Goal: Find specific page/section: Find specific page/section

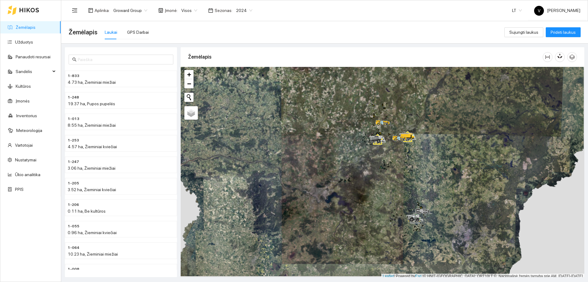
scroll to position [2, 0]
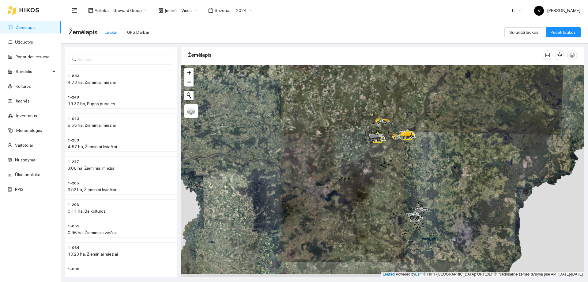
drag, startPoint x: 388, startPoint y: 167, endPoint x: 381, endPoint y: 200, distance: 33.4
click at [385, 208] on div at bounding box center [383, 171] width 404 height 212
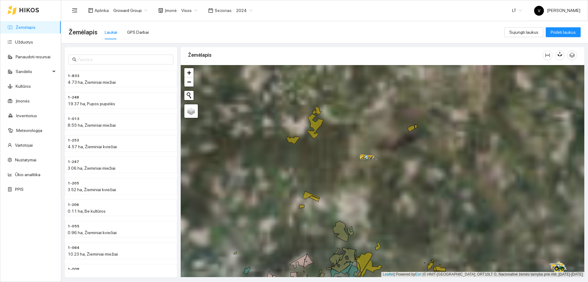
drag, startPoint x: 425, startPoint y: 229, endPoint x: 429, endPoint y: 294, distance: 65.1
click at [429, 281] on html "Žemėlapis Užduotys Panaudoti resursai Sandėlis Kultūros Įmonės Inventorius Mete…" at bounding box center [294, 141] width 588 height 282
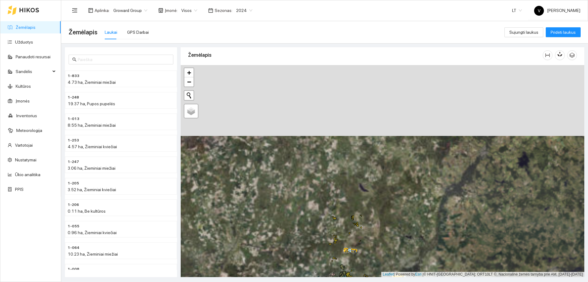
drag, startPoint x: 412, startPoint y: 138, endPoint x: 372, endPoint y: 223, distance: 93.6
click at [372, 223] on div at bounding box center [383, 171] width 404 height 212
click at [244, 9] on span "2024" at bounding box center [244, 10] width 16 height 9
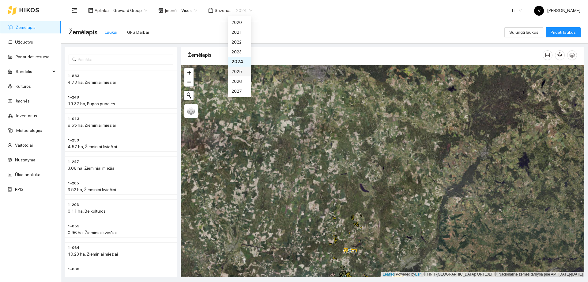
click at [237, 69] on div "2025" at bounding box center [240, 71] width 16 height 7
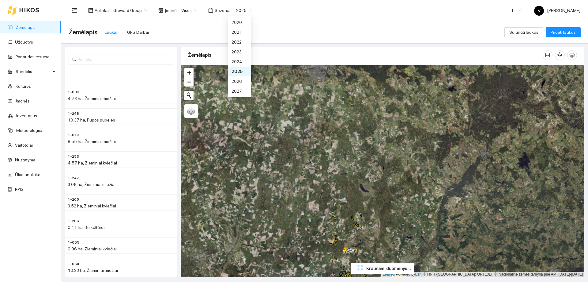
click at [237, 69] on body "Žemėlapis Užduotys Panaudoti resursai Sandėlis Kultūros Įmonės Inventorius Mete…" at bounding box center [294, 141] width 588 height 282
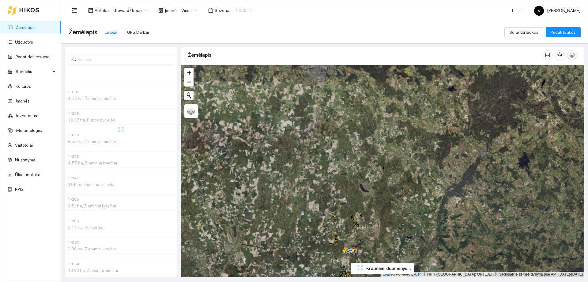
click at [248, 11] on div "2025" at bounding box center [244, 11] width 23 height 10
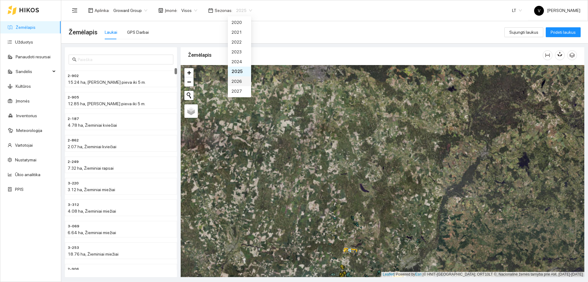
click at [238, 82] on div "2026" at bounding box center [240, 81] width 16 height 7
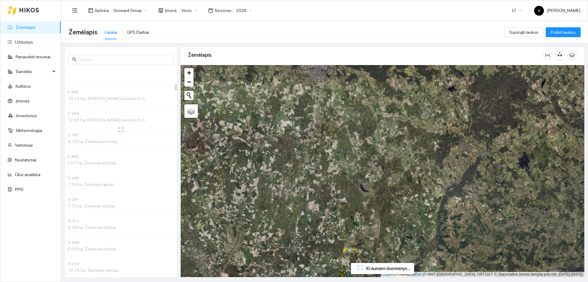
click at [194, 11] on span "Visos" at bounding box center [189, 10] width 16 height 9
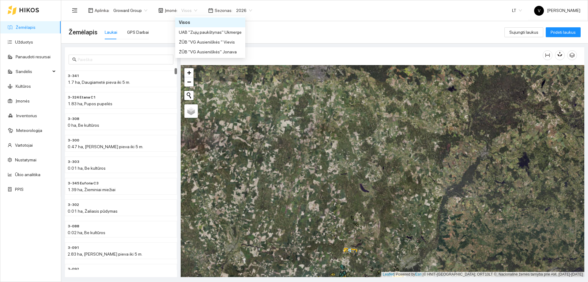
click at [191, 21] on div "Visos" at bounding box center [210, 22] width 63 height 7
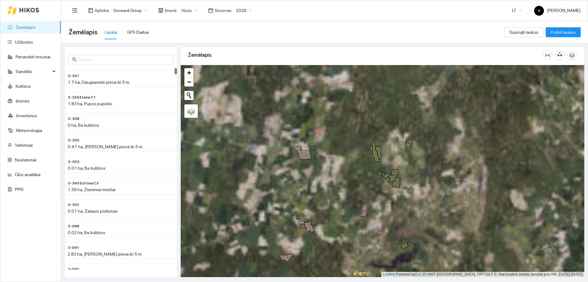
drag, startPoint x: 344, startPoint y: 201, endPoint x: 356, endPoint y: 176, distance: 27.7
click at [356, 176] on div at bounding box center [383, 171] width 404 height 212
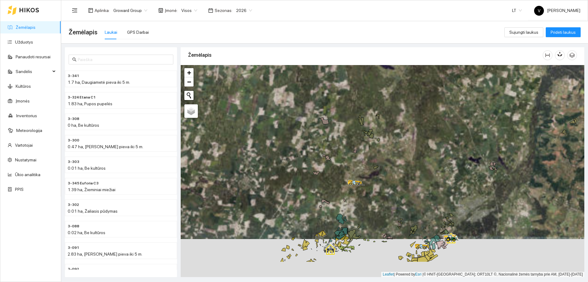
drag, startPoint x: 350, startPoint y: 177, endPoint x: 340, endPoint y: 126, distance: 52.0
click at [340, 126] on div at bounding box center [383, 171] width 404 height 212
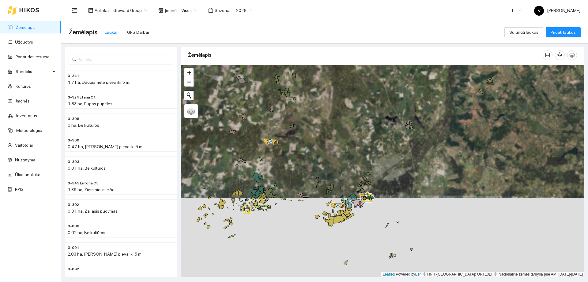
click at [375, 196] on icon at bounding box center [367, 196] width 17 height 7
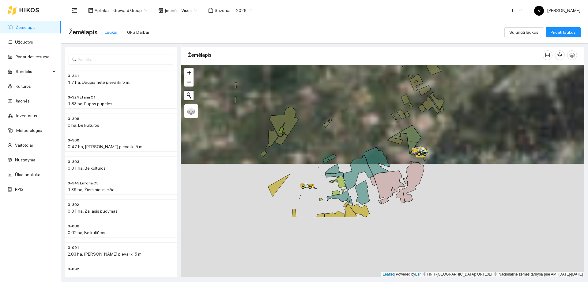
drag, startPoint x: 335, startPoint y: 236, endPoint x: 429, endPoint y: 155, distance: 124.3
click at [429, 155] on div at bounding box center [383, 171] width 404 height 212
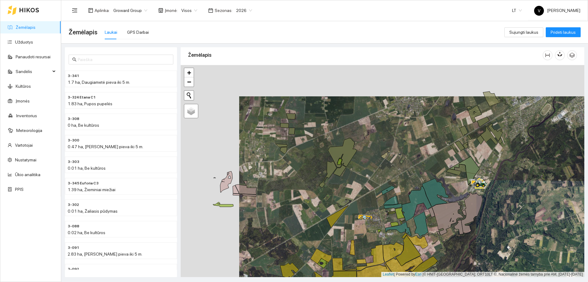
drag, startPoint x: 275, startPoint y: 151, endPoint x: 317, endPoint y: 175, distance: 49.3
click at [317, 175] on div at bounding box center [383, 171] width 404 height 212
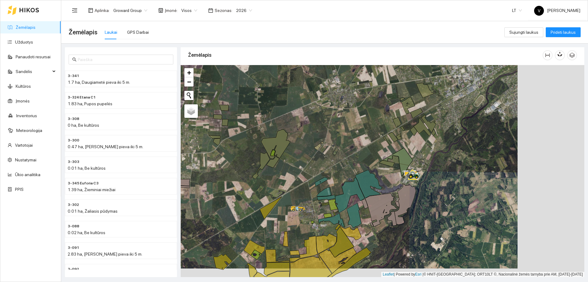
drag, startPoint x: 285, startPoint y: 171, endPoint x: 272, endPoint y: 199, distance: 30.6
click at [272, 199] on div at bounding box center [383, 171] width 404 height 212
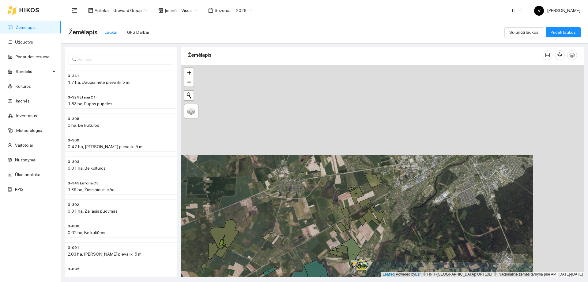
drag, startPoint x: 462, startPoint y: 114, endPoint x: 404, endPoint y: 204, distance: 106.7
click at [405, 212] on div at bounding box center [383, 171] width 404 height 212
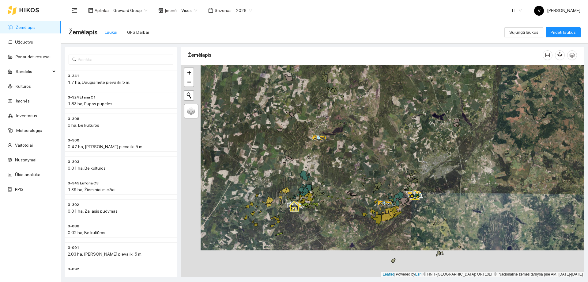
drag, startPoint x: 365, startPoint y: 183, endPoint x: 382, endPoint y: 157, distance: 30.8
click at [382, 157] on div at bounding box center [383, 171] width 404 height 212
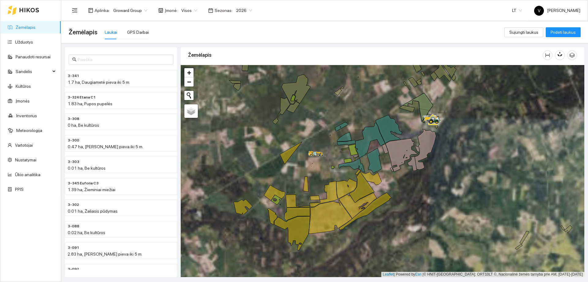
drag, startPoint x: 338, startPoint y: 228, endPoint x: 391, endPoint y: 189, distance: 66.1
click at [391, 189] on div at bounding box center [383, 171] width 404 height 212
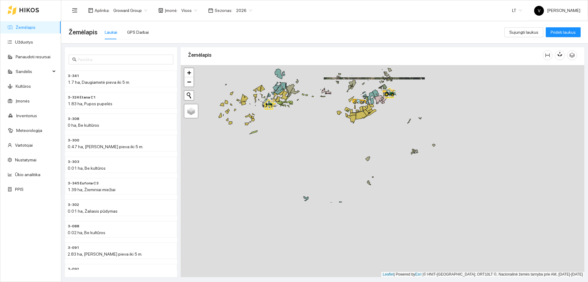
drag, startPoint x: 387, startPoint y: 214, endPoint x: 374, endPoint y: 119, distance: 96.5
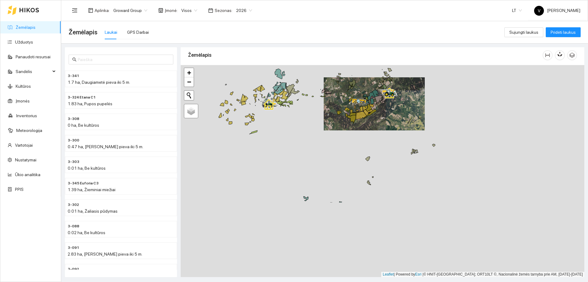
click at [374, 119] on div at bounding box center [383, 171] width 404 height 212
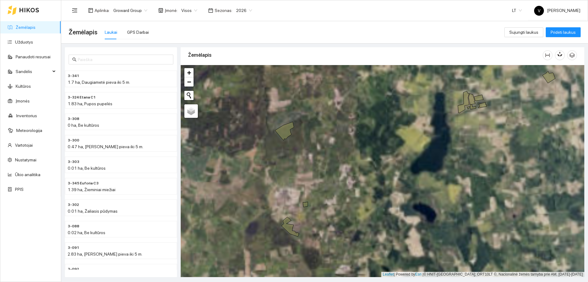
drag, startPoint x: 367, startPoint y: 180, endPoint x: 412, endPoint y: 157, distance: 50.3
click at [411, 157] on div at bounding box center [383, 171] width 404 height 212
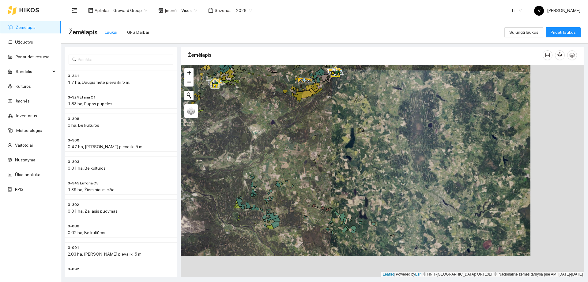
drag, startPoint x: 322, startPoint y: 179, endPoint x: 323, endPoint y: 174, distance: 4.4
click at [323, 174] on div at bounding box center [383, 171] width 404 height 212
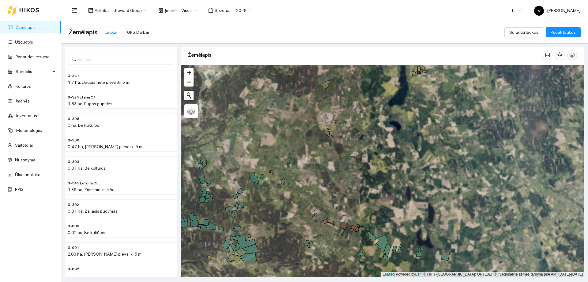
drag, startPoint x: 313, startPoint y: 209, endPoint x: 354, endPoint y: 137, distance: 82.9
click at [354, 138] on div at bounding box center [383, 171] width 404 height 212
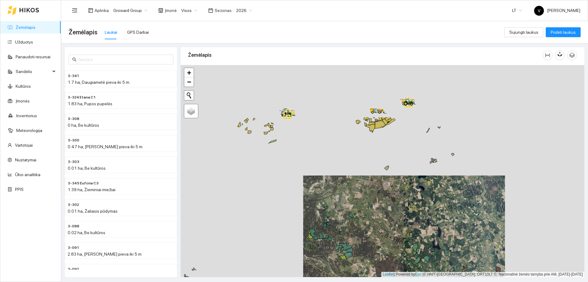
drag, startPoint x: 364, startPoint y: 188, endPoint x: 368, endPoint y: 219, distance: 31.6
click at [368, 219] on div at bounding box center [383, 171] width 404 height 212
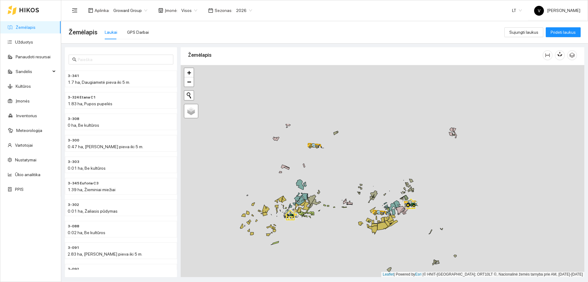
drag, startPoint x: 285, startPoint y: 107, endPoint x: 287, endPoint y: 180, distance: 72.3
click at [285, 186] on div at bounding box center [383, 171] width 404 height 212
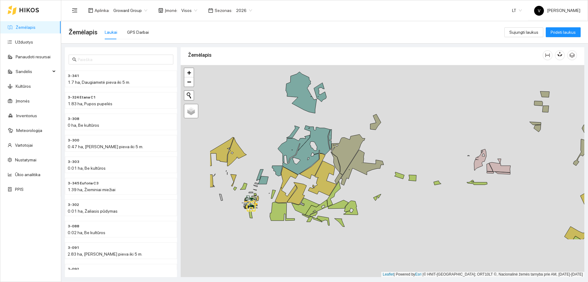
drag, startPoint x: 294, startPoint y: 221, endPoint x: 351, endPoint y: 168, distance: 78.1
click at [354, 169] on div at bounding box center [383, 171] width 404 height 212
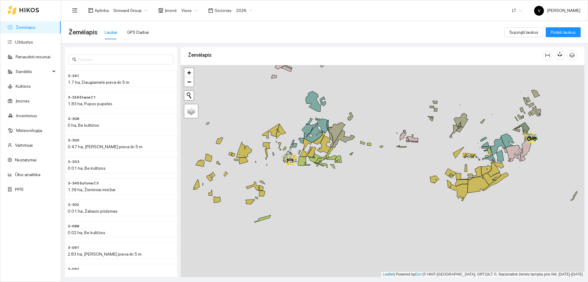
drag, startPoint x: 325, startPoint y: 173, endPoint x: 330, endPoint y: 167, distance: 7.8
click at [330, 167] on div at bounding box center [383, 171] width 404 height 212
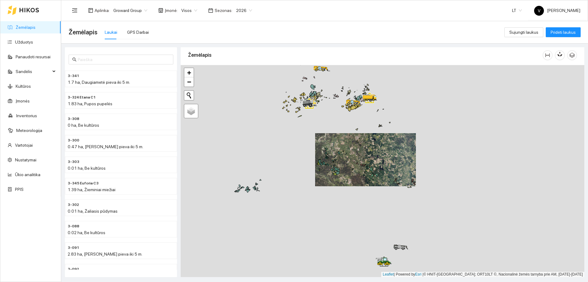
drag, startPoint x: 321, startPoint y: 182, endPoint x: 335, endPoint y: 138, distance: 46.0
click at [335, 138] on div at bounding box center [383, 171] width 404 height 212
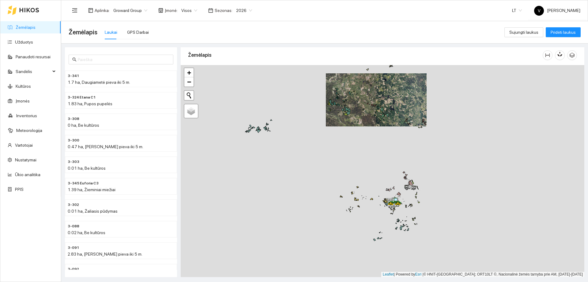
drag, startPoint x: 343, startPoint y: 207, endPoint x: 355, endPoint y: 144, distance: 63.2
click at [355, 145] on div at bounding box center [383, 171] width 404 height 212
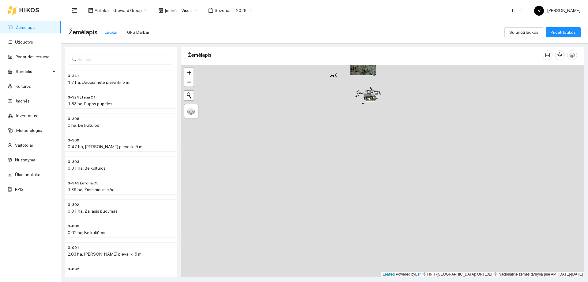
drag, startPoint x: 365, startPoint y: 230, endPoint x: 361, endPoint y: 98, distance: 132.1
click at [360, 99] on div at bounding box center [383, 171] width 404 height 212
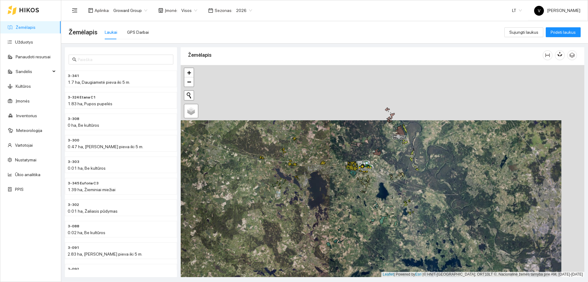
drag, startPoint x: 408, startPoint y: 139, endPoint x: 365, endPoint y: 236, distance: 106.0
click at [366, 250] on div at bounding box center [383, 171] width 404 height 212
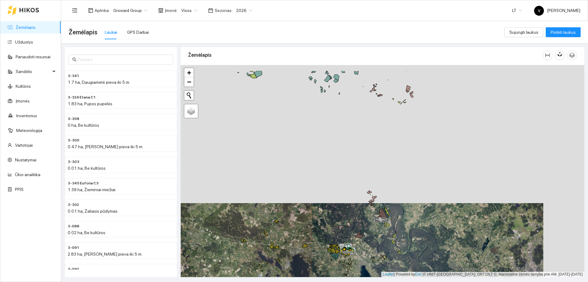
drag, startPoint x: 381, startPoint y: 164, endPoint x: 368, endPoint y: 278, distance: 115.0
click at [368, 278] on main "Žemėlapis Laukai GPS Darbai Sujungti laukus Pridėti laukus 3-341 1.7 ha, Daugia…" at bounding box center [324, 151] width 527 height 260
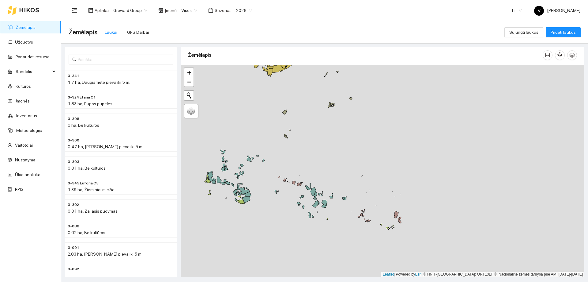
drag, startPoint x: 339, startPoint y: 156, endPoint x: 341, endPoint y: 232, distance: 76.3
click at [341, 232] on div at bounding box center [383, 171] width 404 height 212
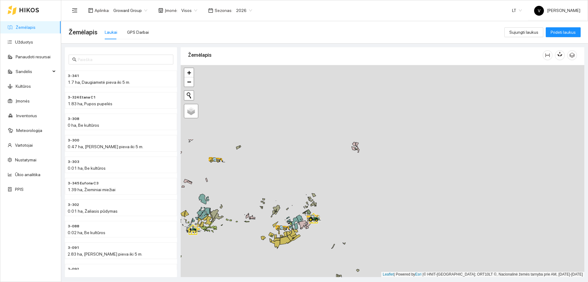
drag, startPoint x: 321, startPoint y: 166, endPoint x: 323, endPoint y: 238, distance: 72.0
click at [323, 238] on div at bounding box center [383, 171] width 404 height 212
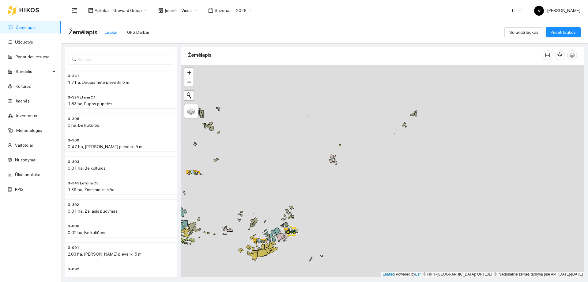
drag, startPoint x: 345, startPoint y: 221, endPoint x: 321, endPoint y: 227, distance: 24.8
click at [321, 227] on div at bounding box center [383, 171] width 404 height 212
click at [193, 9] on span "Visos" at bounding box center [189, 10] width 16 height 9
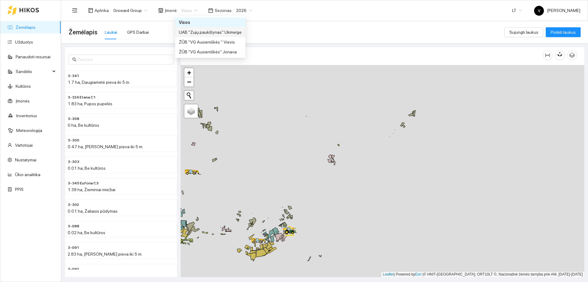
click at [200, 32] on div "UAB "Zujų paukštynas" Ukmerge" at bounding box center [210, 32] width 63 height 7
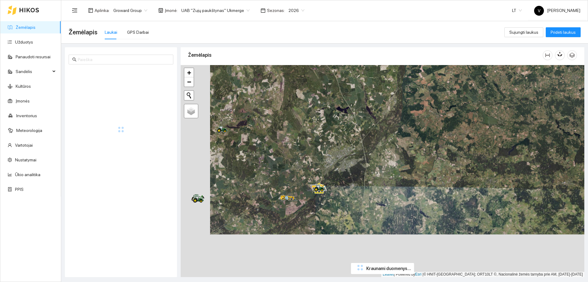
drag, startPoint x: 323, startPoint y: 170, endPoint x: 339, endPoint y: 142, distance: 32.3
click at [339, 142] on div at bounding box center [383, 171] width 404 height 212
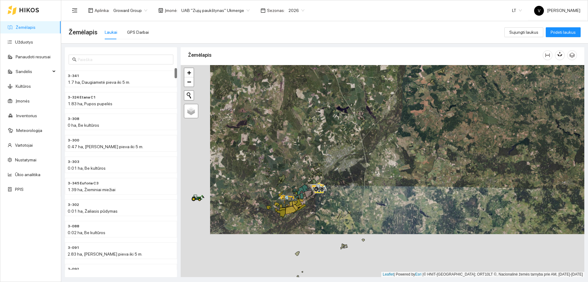
click at [191, 123] on div at bounding box center [383, 171] width 404 height 212
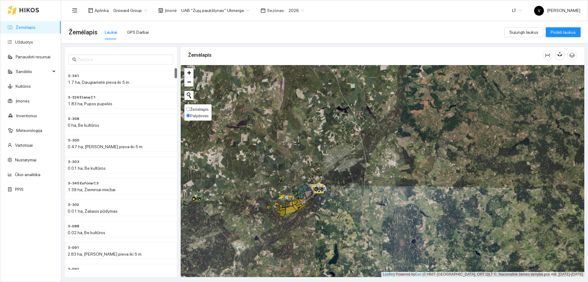
click at [187, 109] on input "Žemėlapis" at bounding box center [188, 109] width 4 height 4
radio input "true"
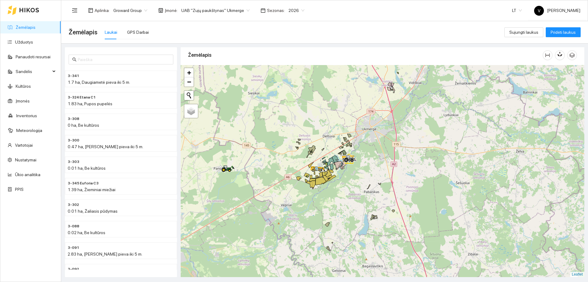
drag, startPoint x: 311, startPoint y: 187, endPoint x: 337, endPoint y: 154, distance: 42.2
click at [337, 154] on div at bounding box center [383, 171] width 404 height 212
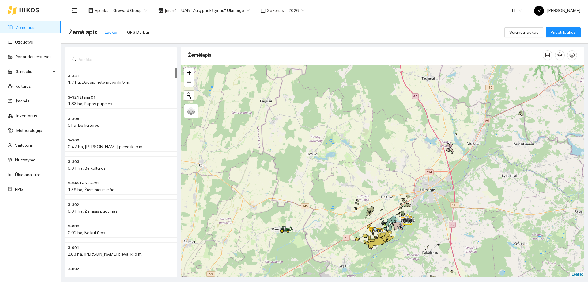
drag, startPoint x: 344, startPoint y: 117, endPoint x: 402, endPoint y: 182, distance: 86.4
click at [402, 182] on div at bounding box center [383, 171] width 404 height 212
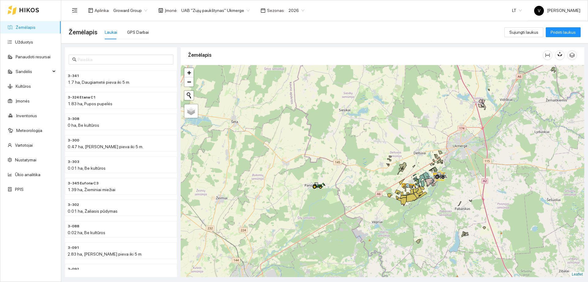
drag, startPoint x: 389, startPoint y: 179, endPoint x: 420, endPoint y: 133, distance: 55.0
click at [420, 133] on div at bounding box center [383, 171] width 404 height 212
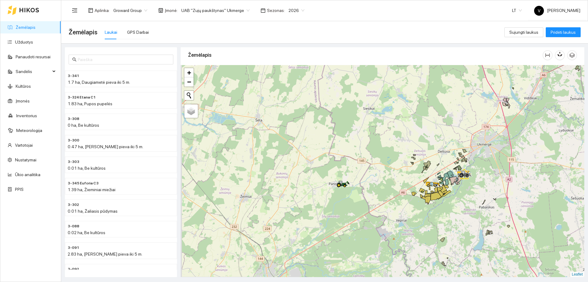
drag, startPoint x: 417, startPoint y: 154, endPoint x: 441, endPoint y: 153, distance: 24.2
click at [441, 153] on div at bounding box center [383, 171] width 404 height 212
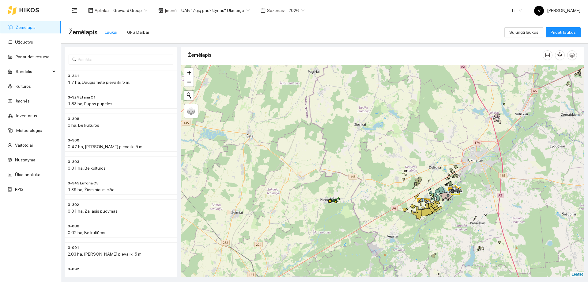
drag, startPoint x: 439, startPoint y: 157, endPoint x: 430, endPoint y: 169, distance: 15.5
click at [430, 169] on div at bounding box center [383, 171] width 404 height 212
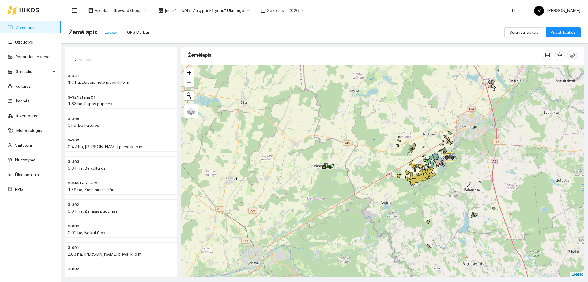
drag, startPoint x: 401, startPoint y: 214, endPoint x: 400, endPoint y: 201, distance: 12.9
click at [400, 201] on div at bounding box center [383, 171] width 404 height 212
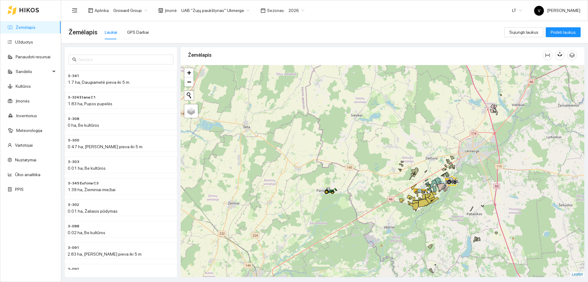
drag, startPoint x: 401, startPoint y: 184, endPoint x: 405, endPoint y: 222, distance: 37.6
click at [405, 222] on div at bounding box center [383, 171] width 404 height 212
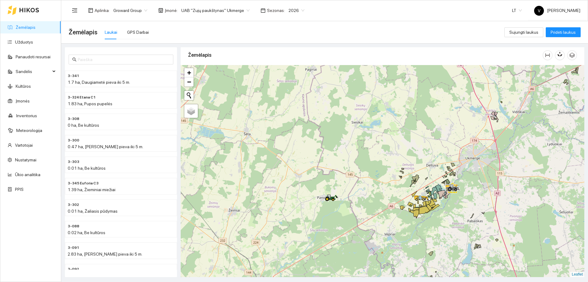
drag, startPoint x: 405, startPoint y: 223, endPoint x: 405, endPoint y: 228, distance: 5.5
click at [405, 228] on div at bounding box center [383, 171] width 404 height 212
drag, startPoint x: 411, startPoint y: 225, endPoint x: 406, endPoint y: 184, distance: 40.5
drag, startPoint x: 406, startPoint y: 184, endPoint x: 381, endPoint y: 202, distance: 30.5
drag, startPoint x: 381, startPoint y: 202, endPoint x: 355, endPoint y: 190, distance: 29.2
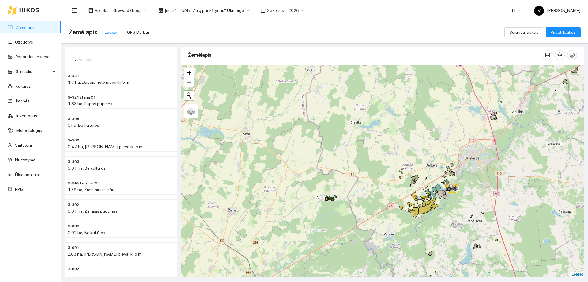
click at [355, 190] on div at bounding box center [383, 171] width 404 height 212
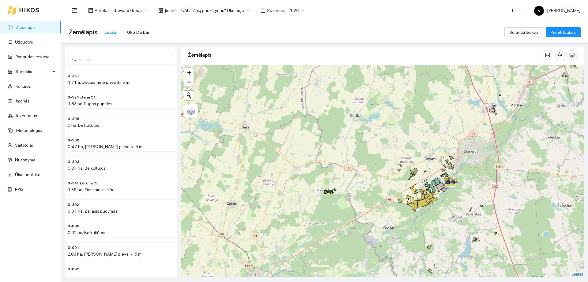
drag, startPoint x: 285, startPoint y: 187, endPoint x: 284, endPoint y: 182, distance: 4.7
click at [284, 182] on div at bounding box center [383, 171] width 404 height 212
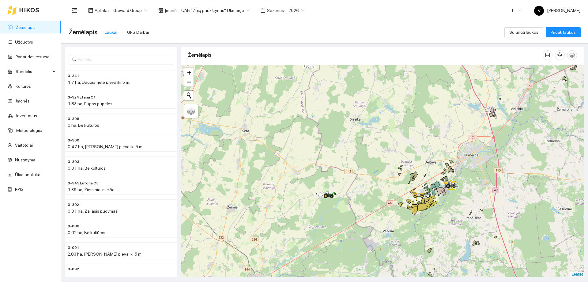
drag, startPoint x: 284, startPoint y: 182, endPoint x: 284, endPoint y: 186, distance: 3.7
click at [284, 186] on div at bounding box center [383, 171] width 404 height 212
